Goal: Task Accomplishment & Management: Complete application form

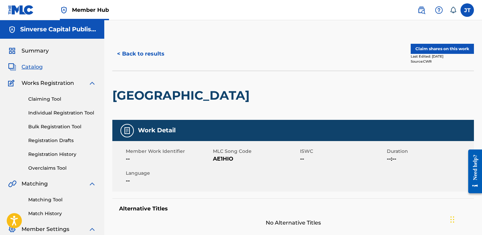
click at [395, 94] on div "[GEOGRAPHIC_DATA]" at bounding box center [293, 95] width 362 height 49
click at [421, 46] on button "Claim shares on this work" at bounding box center [442, 49] width 63 height 10
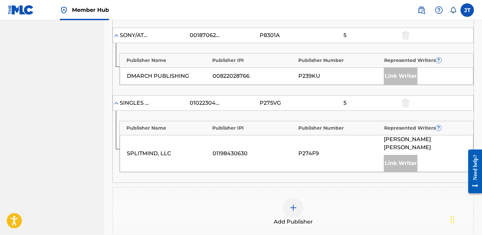
scroll to position [561, 0]
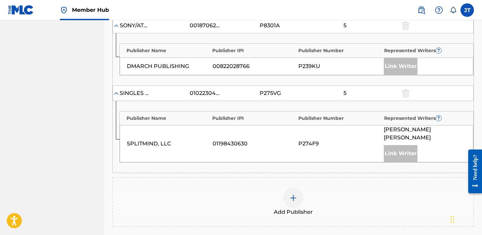
click at [295, 188] on div at bounding box center [293, 198] width 20 height 20
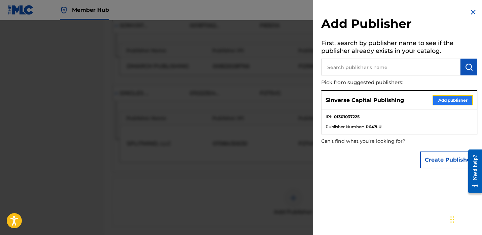
click at [435, 99] on button "Add publisher" at bounding box center [453, 100] width 40 height 10
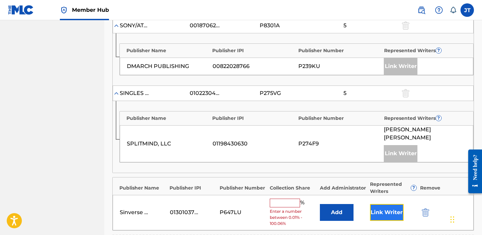
click at [379, 204] on button "Link Writer" at bounding box center [387, 212] width 34 height 17
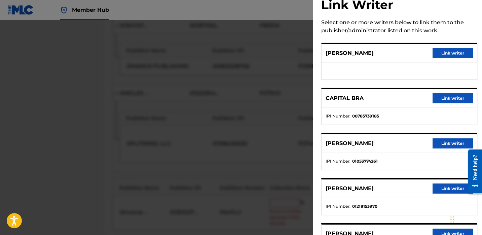
scroll to position [0, 0]
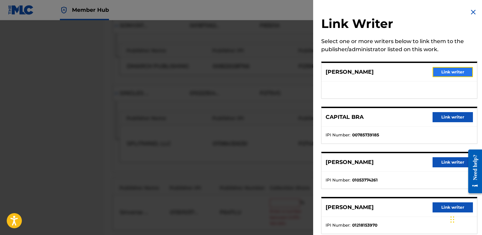
click at [447, 71] on button "Link writer" at bounding box center [453, 72] width 40 height 10
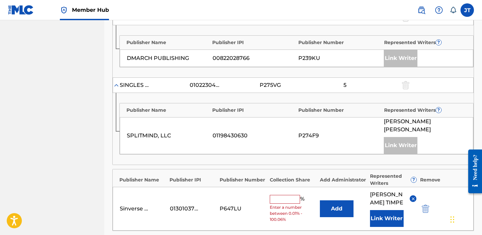
scroll to position [571, 0]
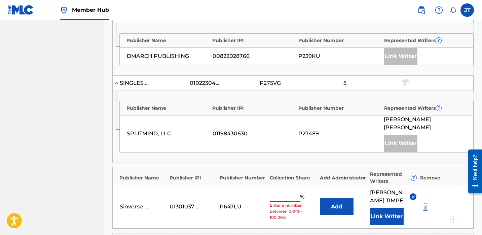
click at [291, 193] on input "text" at bounding box center [285, 197] width 30 height 9
click at [323, 198] on button "Add" at bounding box center [337, 206] width 34 height 17
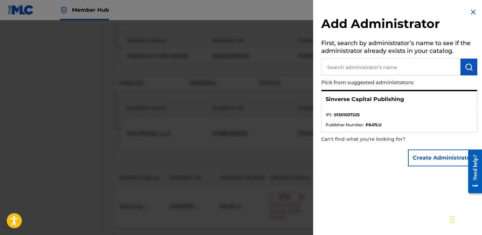
click at [270, 209] on div at bounding box center [241, 137] width 482 height 235
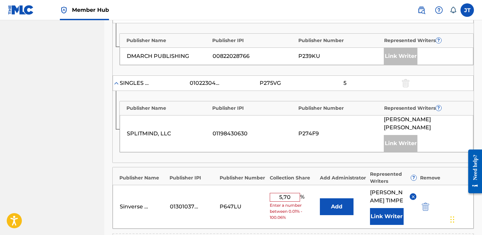
click at [285, 199] on div "Sinverse Capital Publishing 01301037225 P647LU 5,70 % Enter a number between 0.…" at bounding box center [293, 207] width 361 height 44
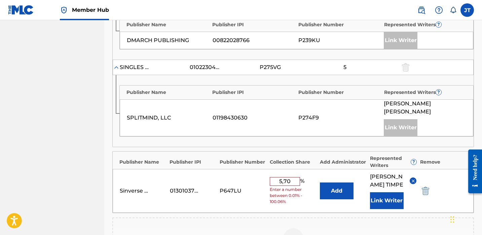
scroll to position [597, 0]
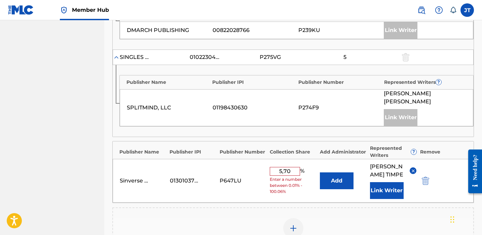
click at [292, 176] on span "Enter a number between 0.01% - 100.06%" at bounding box center [293, 185] width 47 height 18
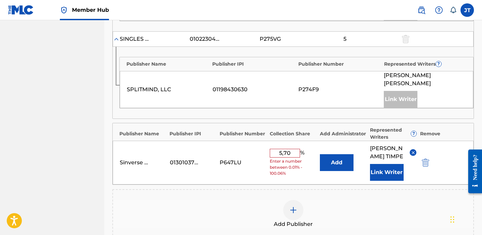
scroll to position [615, 0]
click at [236, 189] on div "Add Publisher" at bounding box center [293, 214] width 362 height 50
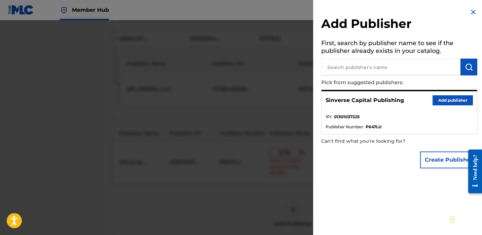
click at [232, 180] on div at bounding box center [241, 137] width 482 height 235
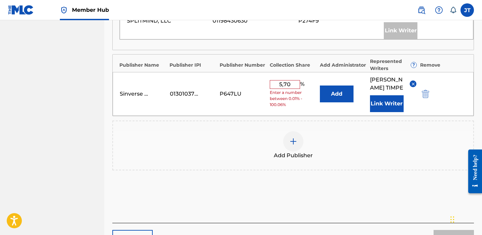
scroll to position [680, 0]
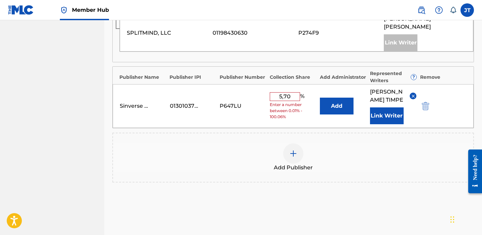
scroll to position [671, 0]
click at [295, 93] on input "5,70" at bounding box center [285, 97] width 30 height 9
click at [289, 102] on span "Enter a number between 0.01% - 100.06%" at bounding box center [293, 111] width 47 height 18
click at [290, 93] on input "5,70" at bounding box center [285, 97] width 30 height 9
click at [297, 133] on div "Add Publisher" at bounding box center [293, 158] width 362 height 50
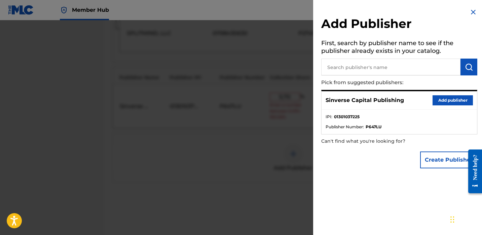
click at [279, 122] on div at bounding box center [241, 137] width 482 height 235
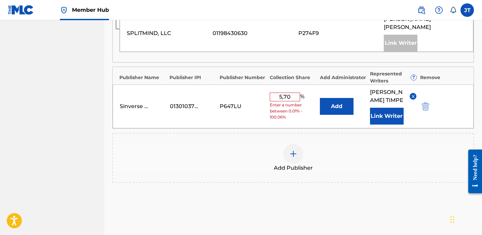
scroll to position [703, 0]
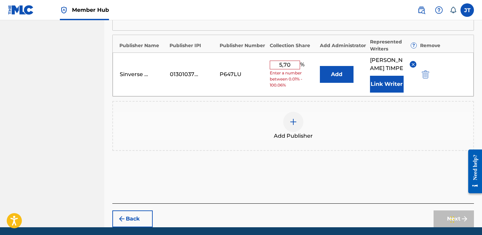
click at [439, 210] on div "Next" at bounding box center [454, 218] width 40 height 17
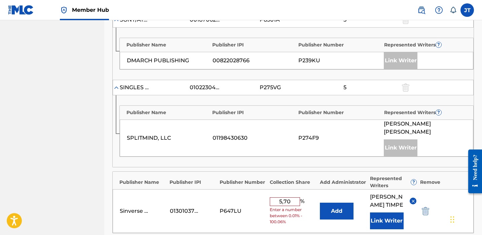
scroll to position [567, 0]
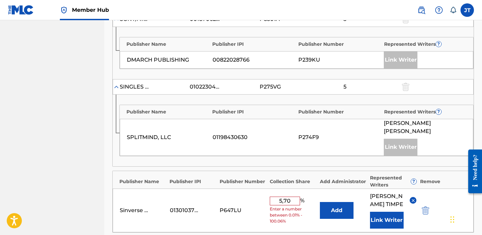
click at [283, 197] on input "5,70" at bounding box center [285, 201] width 30 height 9
click at [286, 203] on div "Sinverse Capital Publishing 01301037225 P647LU 55 % Add [PERSON_NAME] Link Writ…" at bounding box center [293, 211] width 361 height 44
click at [292, 206] on input "55" at bounding box center [285, 210] width 30 height 9
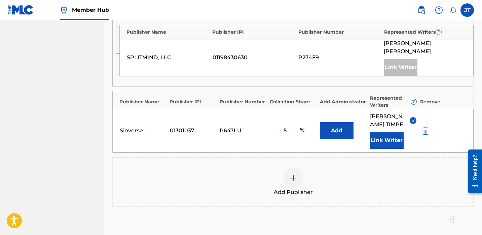
scroll to position [642, 0]
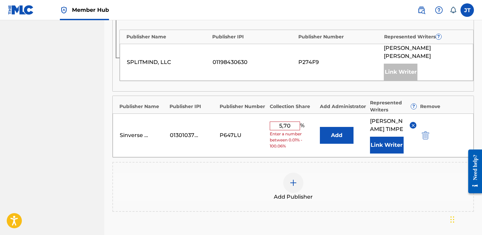
click at [314, 173] on div "Add Publisher" at bounding box center [293, 187] width 361 height 28
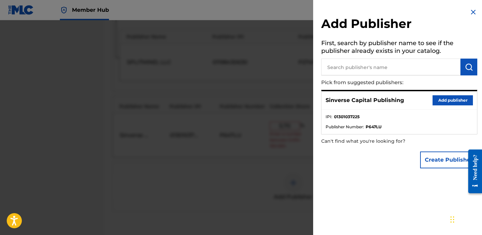
click at [272, 149] on div at bounding box center [241, 137] width 482 height 235
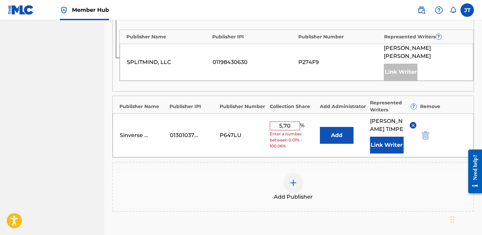
click at [254, 127] on div "Sinverse Capital Publishing 01301037225 P647LU 5,70 % Enter a number between 0.…" at bounding box center [293, 135] width 361 height 44
click at [239, 125] on div "Sinverse Capital Publishing 01301037225 P647LU 5,70 % Enter a number between 0.…" at bounding box center [293, 135] width 361 height 44
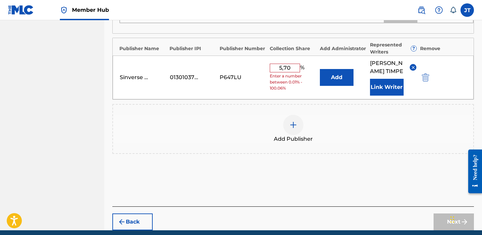
scroll to position [703, 0]
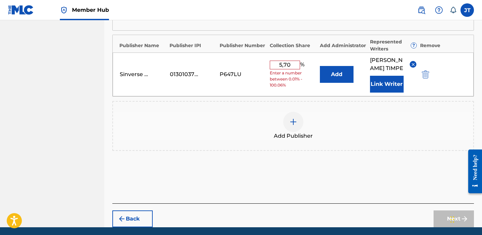
click at [283, 61] on input "5,70" at bounding box center [285, 65] width 30 height 9
click at [288, 61] on input "5,70" at bounding box center [285, 65] width 30 height 9
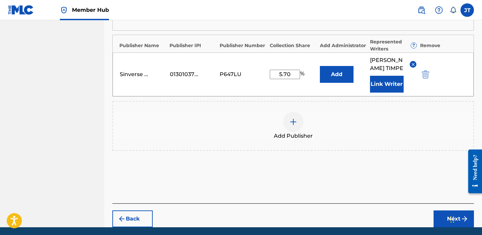
type input "5.70"
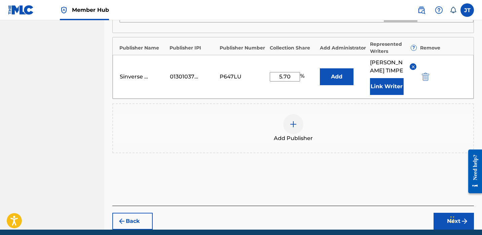
scroll to position [699, 0]
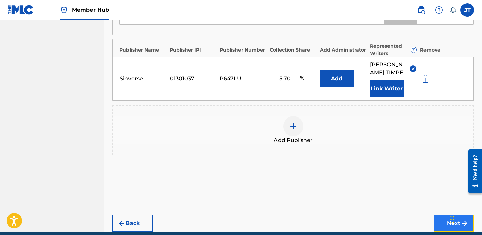
click at [454, 215] on button "Next" at bounding box center [454, 223] width 40 height 17
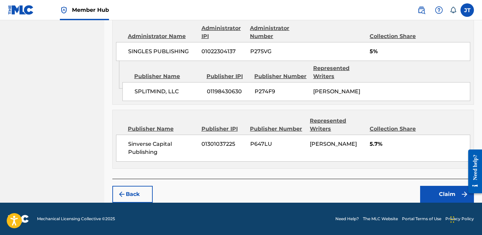
scroll to position [906, 0]
click at [433, 196] on button "Claim" at bounding box center [447, 194] width 54 height 17
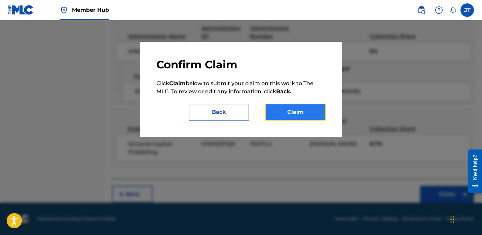
click at [304, 112] on button "Claim" at bounding box center [296, 112] width 61 height 17
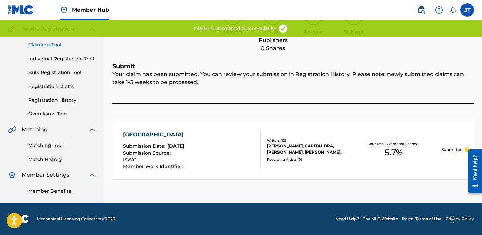
scroll to position [54, 0]
